Goal: Information Seeking & Learning: Learn about a topic

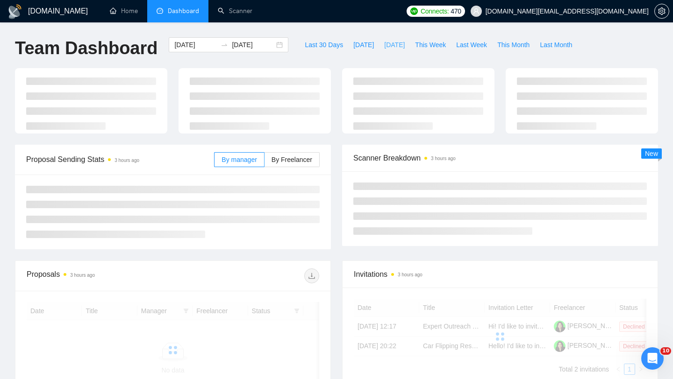
click at [388, 44] on span "[DATE]" at bounding box center [394, 45] width 21 height 10
type input "[DATE]"
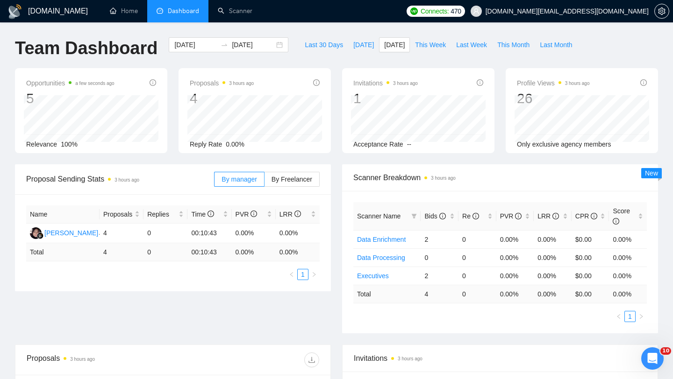
scroll to position [281, 0]
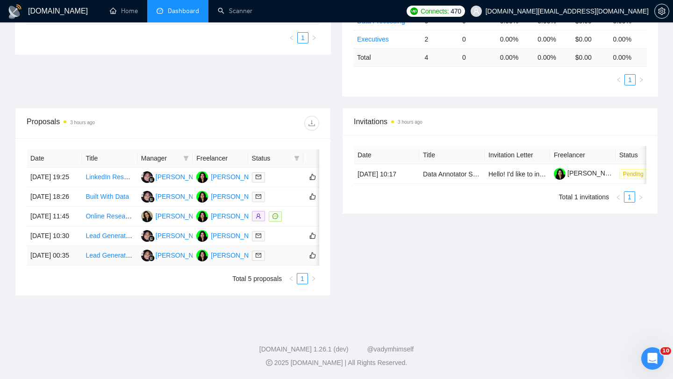
click at [104, 258] on td "Lead Generation & Contract Opportunity Monitoring for Geophysics" at bounding box center [109, 256] width 55 height 20
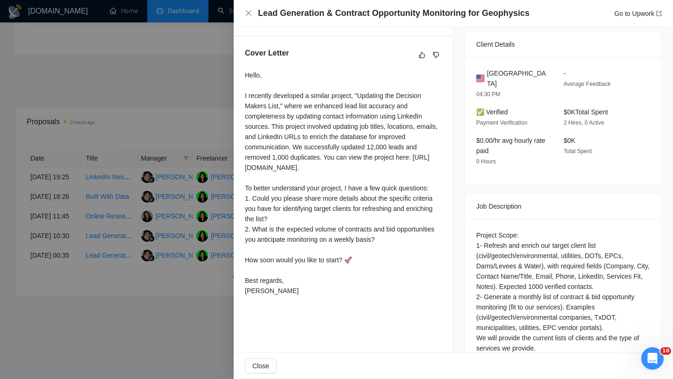
scroll to position [226, 0]
click at [163, 280] on div at bounding box center [336, 189] width 673 height 379
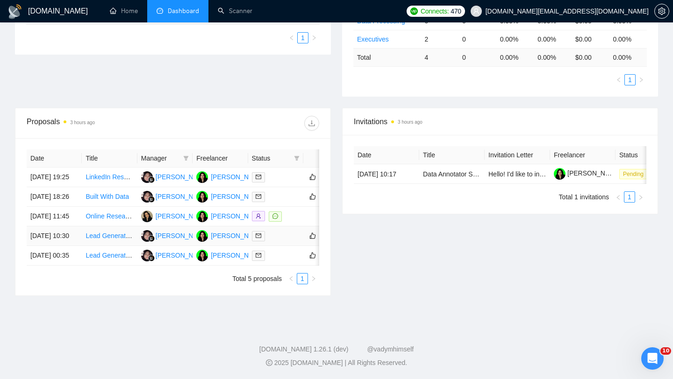
click at [114, 233] on td "Lead Generation & Web Research Specialist" at bounding box center [109, 237] width 55 height 20
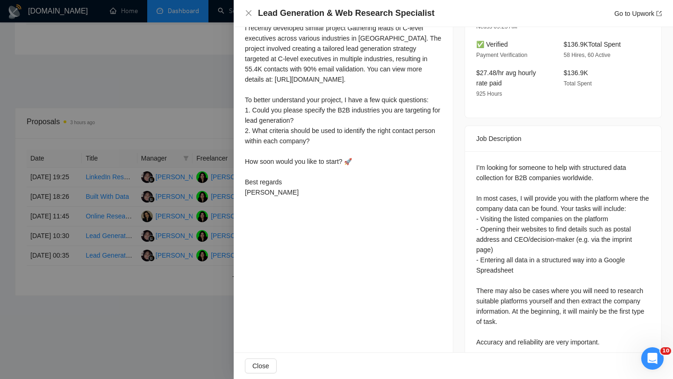
scroll to position [303, 0]
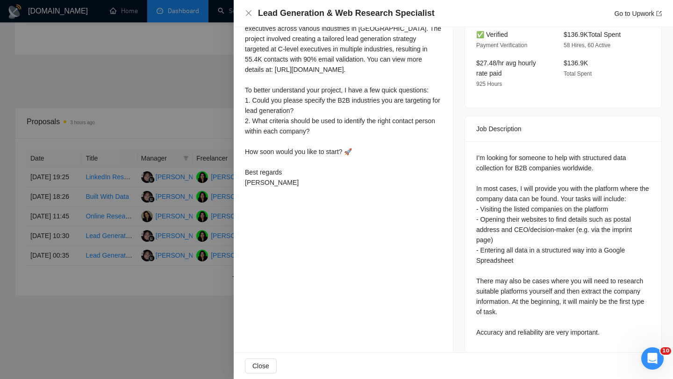
click at [106, 204] on div at bounding box center [336, 189] width 673 height 379
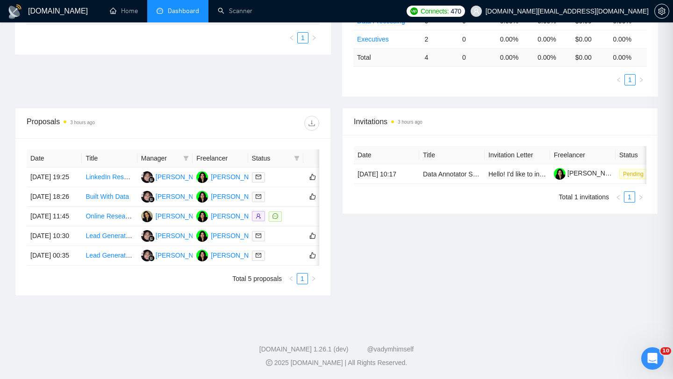
click at [106, 204] on div at bounding box center [336, 189] width 673 height 379
click at [105, 187] on td "Built With Data" at bounding box center [109, 197] width 55 height 20
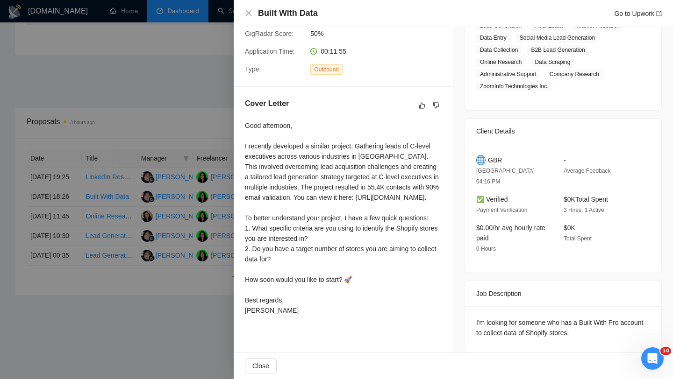
click at [147, 173] on div at bounding box center [336, 189] width 673 height 379
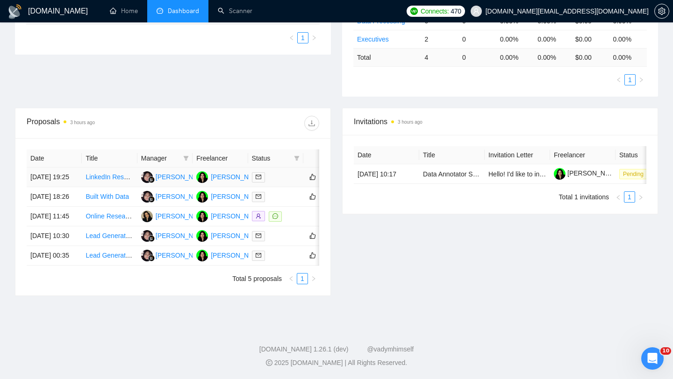
click at [119, 168] on td "LinkedIn Research: Principal Investors from Venture Capital Firms" at bounding box center [109, 178] width 55 height 20
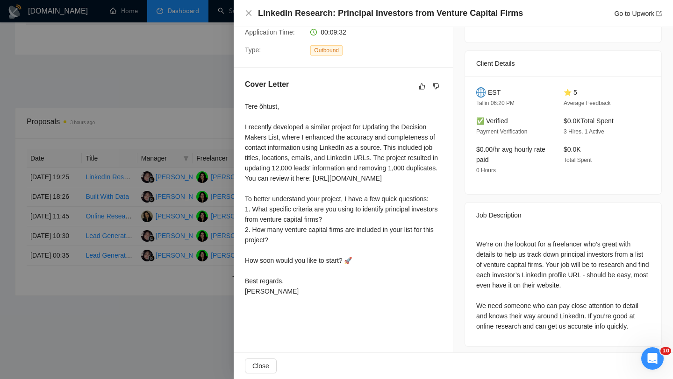
scroll to position [195, 0]
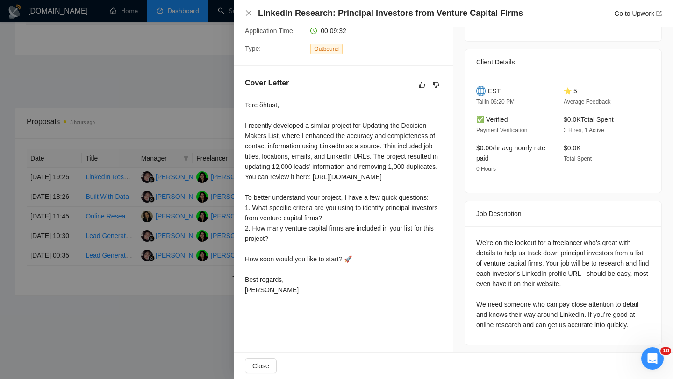
click at [174, 222] on div at bounding box center [336, 189] width 673 height 379
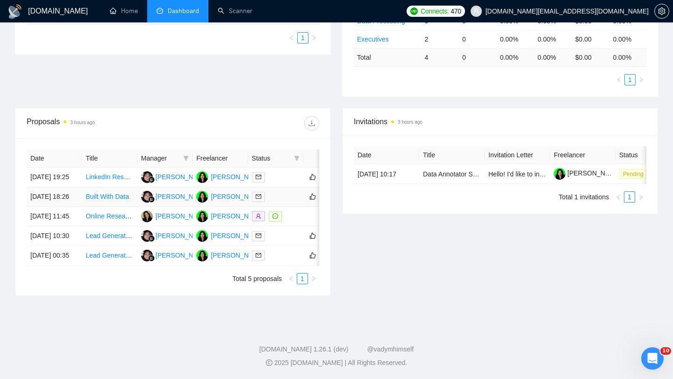
click at [114, 187] on td "Built With Data" at bounding box center [109, 197] width 55 height 20
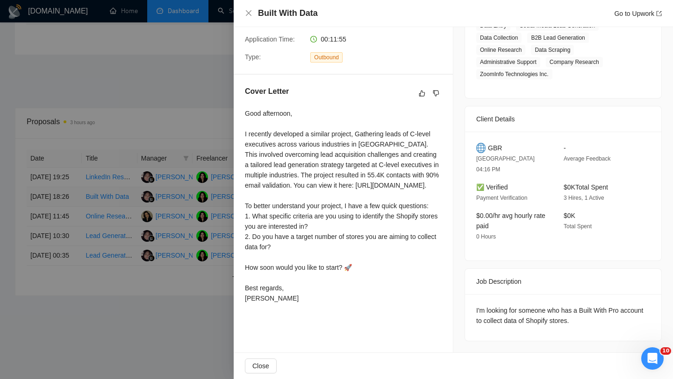
scroll to position [175, 0]
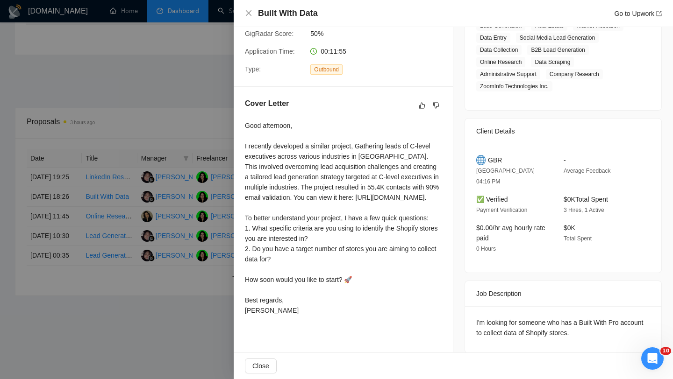
click at [150, 221] on div at bounding box center [336, 189] width 673 height 379
